Goal: Check status: Check status

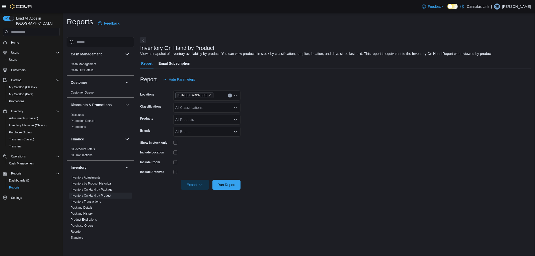
click at [22, 39] on span "Home" at bounding box center [34, 42] width 51 height 6
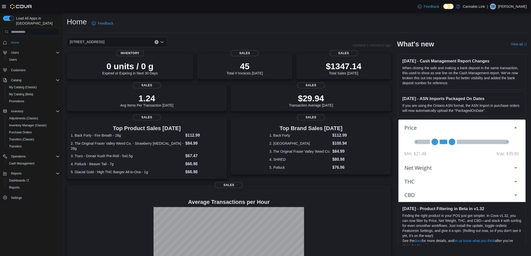
click at [123, 43] on div "[STREET_ADDRESS]" at bounding box center [117, 42] width 100 height 10
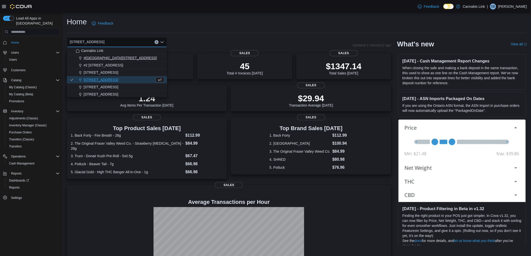
click at [98, 55] on button "#[GEOGRAPHIC_DATA][STREET_ADDRESS]" at bounding box center [117, 57] width 100 height 7
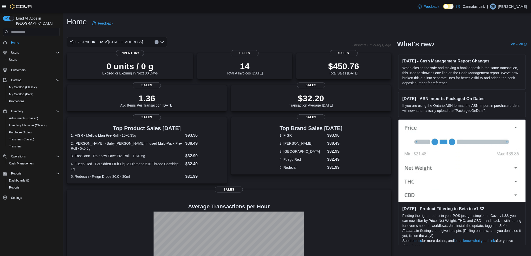
click at [140, 43] on div "#[GEOGRAPHIC_DATA][STREET_ADDRESS]" at bounding box center [117, 42] width 100 height 10
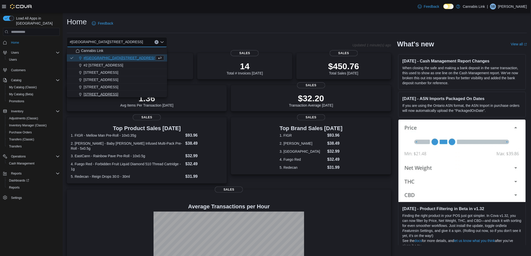
click at [118, 94] on span "[STREET_ADDRESS]" at bounding box center [101, 94] width 35 height 5
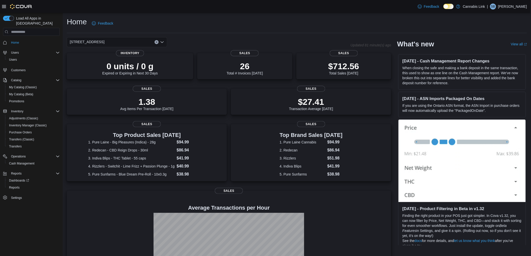
click at [140, 44] on div "[STREET_ADDRESS] Selected. [STREET_ADDRESS] W. Press Backspace to delete [STREE…" at bounding box center [117, 42] width 100 height 10
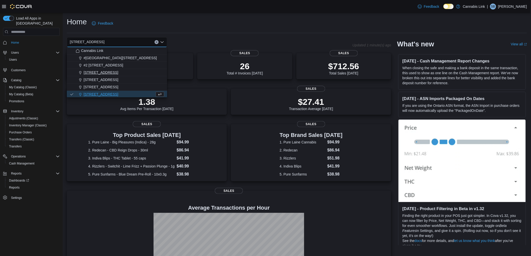
click at [111, 72] on span "[STREET_ADDRESS]" at bounding box center [101, 72] width 35 height 5
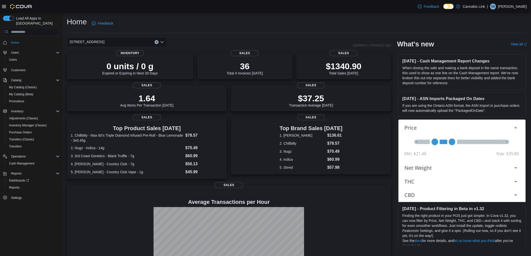
click at [128, 44] on div "[STREET_ADDRESS]" at bounding box center [117, 42] width 100 height 10
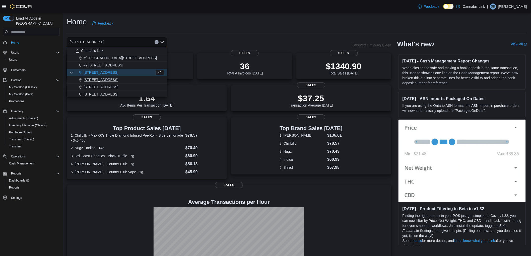
click at [112, 80] on span "[STREET_ADDRESS]" at bounding box center [101, 79] width 35 height 5
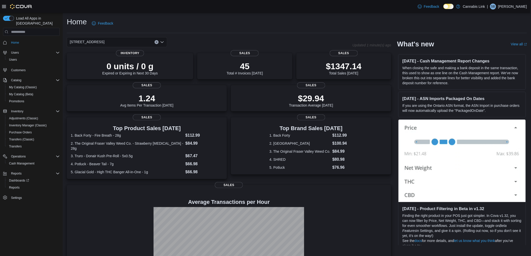
click at [129, 45] on div "[STREET_ADDRESS] Selected. [STREET_ADDRESS] Press Backspace to delete [STREET_A…" at bounding box center [117, 42] width 100 height 10
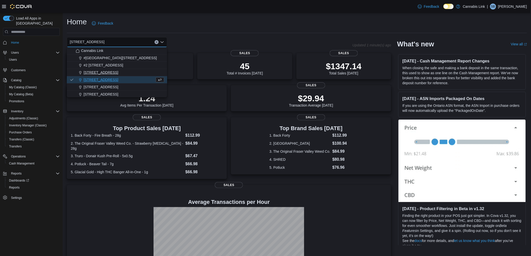
click at [115, 69] on button "[STREET_ADDRESS]" at bounding box center [117, 72] width 100 height 7
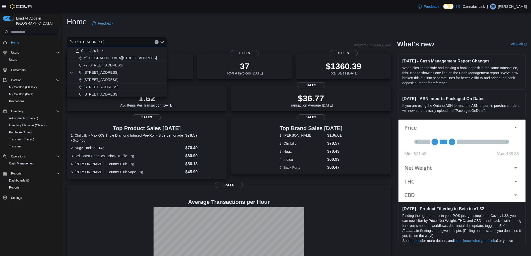
click at [114, 70] on span "[STREET_ADDRESS]" at bounding box center [101, 72] width 35 height 5
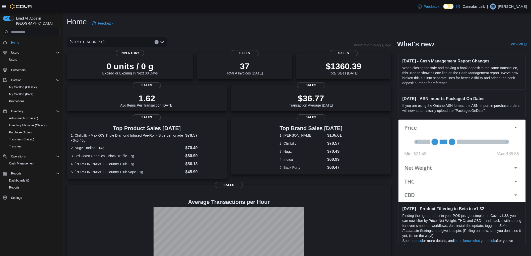
click at [117, 37] on div "[STREET_ADDRESS] Selected. [STREET_ADDRESS]. Press Backspace to delete [STREET_…" at bounding box center [117, 42] width 100 height 10
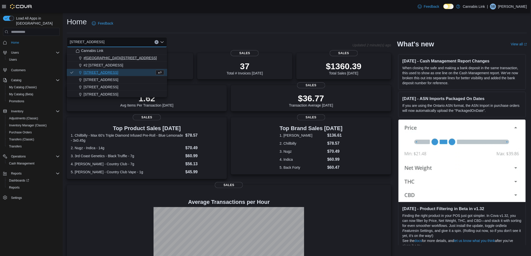
click at [118, 57] on span "#[GEOGRAPHIC_DATA][STREET_ADDRESS]" at bounding box center [120, 57] width 73 height 5
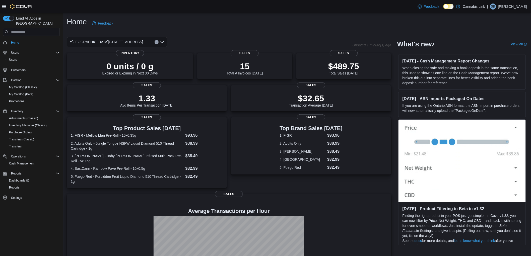
click at [126, 39] on div "#[GEOGRAPHIC_DATA][STREET_ADDRESS]" at bounding box center [117, 42] width 100 height 10
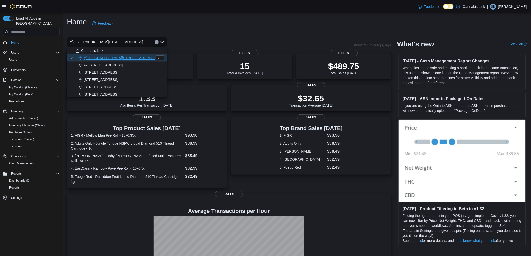
click at [124, 63] on div "#2 [STREET_ADDRESS]" at bounding box center [120, 65] width 88 height 5
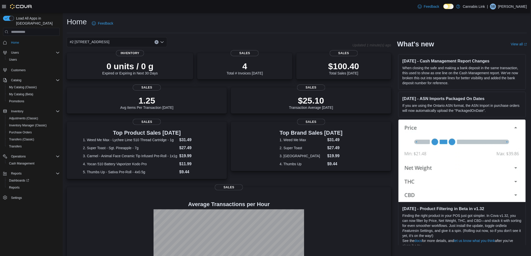
click at [126, 42] on div "#2 [STREET_ADDRESS]" at bounding box center [117, 42] width 100 height 10
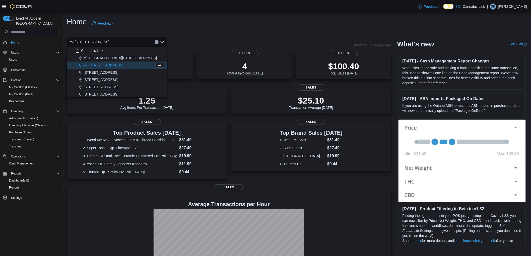
click at [135, 72] on div "[STREET_ADDRESS]" at bounding box center [120, 72] width 88 height 5
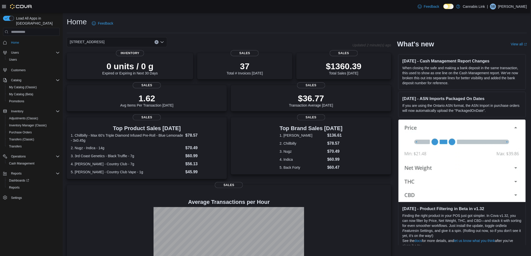
drag, startPoint x: 136, startPoint y: 40, endPoint x: 136, endPoint y: 44, distance: 4.0
click at [136, 40] on div "[STREET_ADDRESS] Selected. [STREET_ADDRESS]. Press Backspace to delete [STREET_…" at bounding box center [117, 42] width 100 height 10
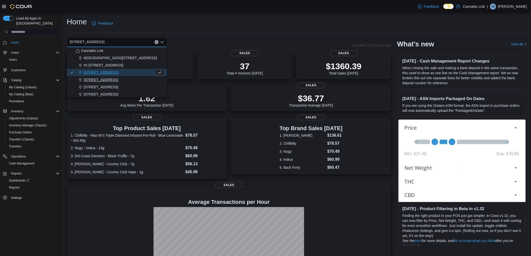
click at [128, 78] on div "[STREET_ADDRESS]" at bounding box center [120, 79] width 88 height 5
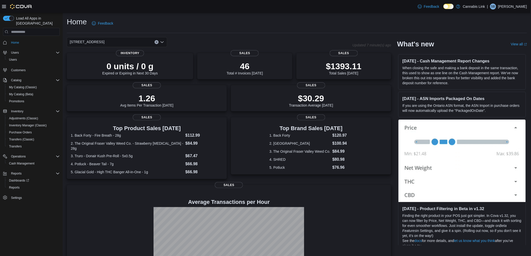
click at [119, 41] on div "[STREET_ADDRESS]" at bounding box center [117, 42] width 100 height 10
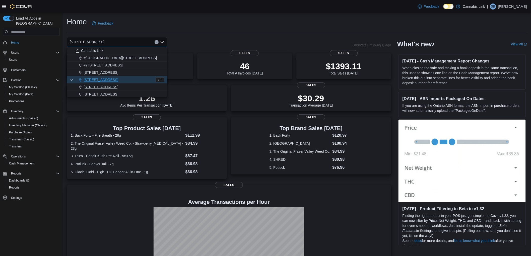
click at [102, 88] on span "[STREET_ADDRESS]" at bounding box center [101, 87] width 35 height 5
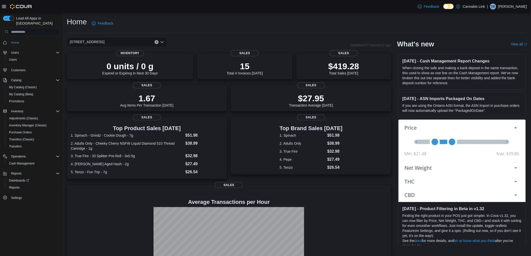
click at [125, 36] on div "Home Feedback [STREET_ADDRESS] Combo box. Selected. [STREET_ADDRESS]. Press Bac…" at bounding box center [297, 152] width 468 height 278
drag, startPoint x: 127, startPoint y: 38, endPoint x: 130, endPoint y: 41, distance: 4.3
click at [127, 38] on div "[STREET_ADDRESS]" at bounding box center [117, 42] width 100 height 10
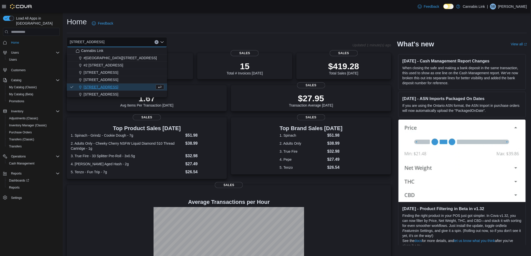
click at [131, 42] on div "[STREET_ADDRESS]" at bounding box center [117, 42] width 100 height 10
click at [108, 92] on span "[STREET_ADDRESS]" at bounding box center [101, 94] width 35 height 5
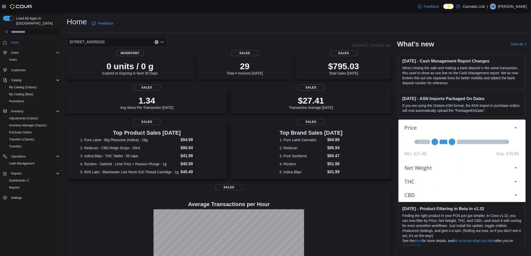
click at [134, 42] on div "[STREET_ADDRESS]" at bounding box center [117, 42] width 100 height 10
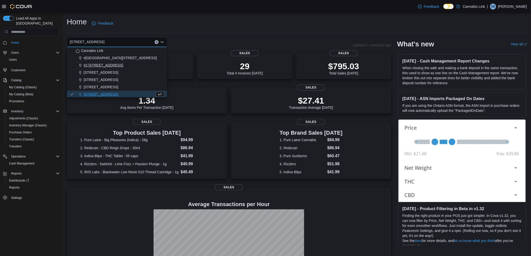
click at [117, 63] on div "#2 [STREET_ADDRESS]" at bounding box center [120, 65] width 88 height 5
